Goal: Navigation & Orientation: Find specific page/section

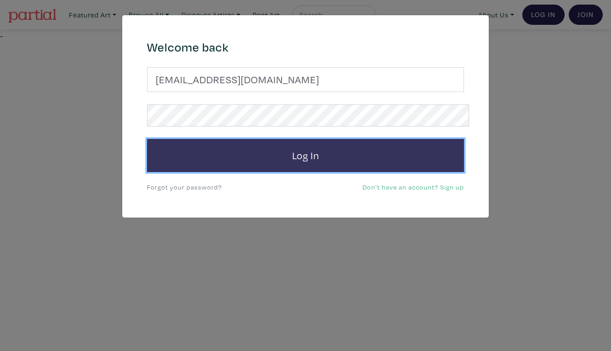
click at [321, 147] on button "Log In" at bounding box center [305, 155] width 317 height 33
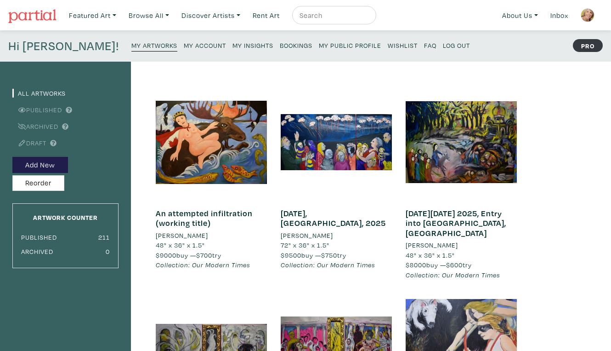
click at [319, 43] on small "My Public Profile" at bounding box center [350, 45] width 62 height 9
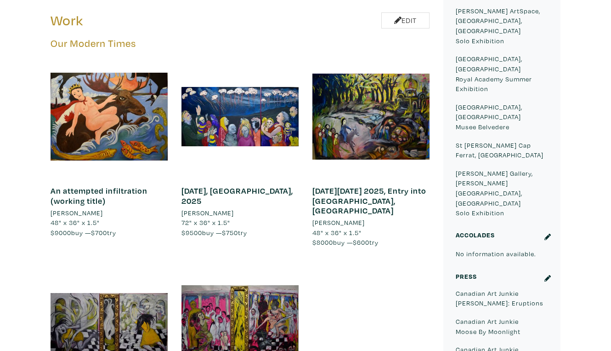
scroll to position [531, 0]
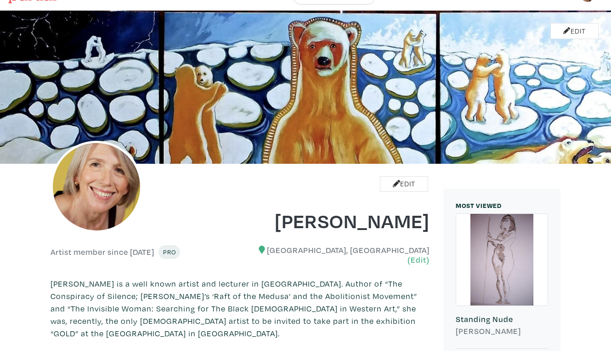
scroll to position [0, 0]
